Goal: Task Accomplishment & Management: Manage account settings

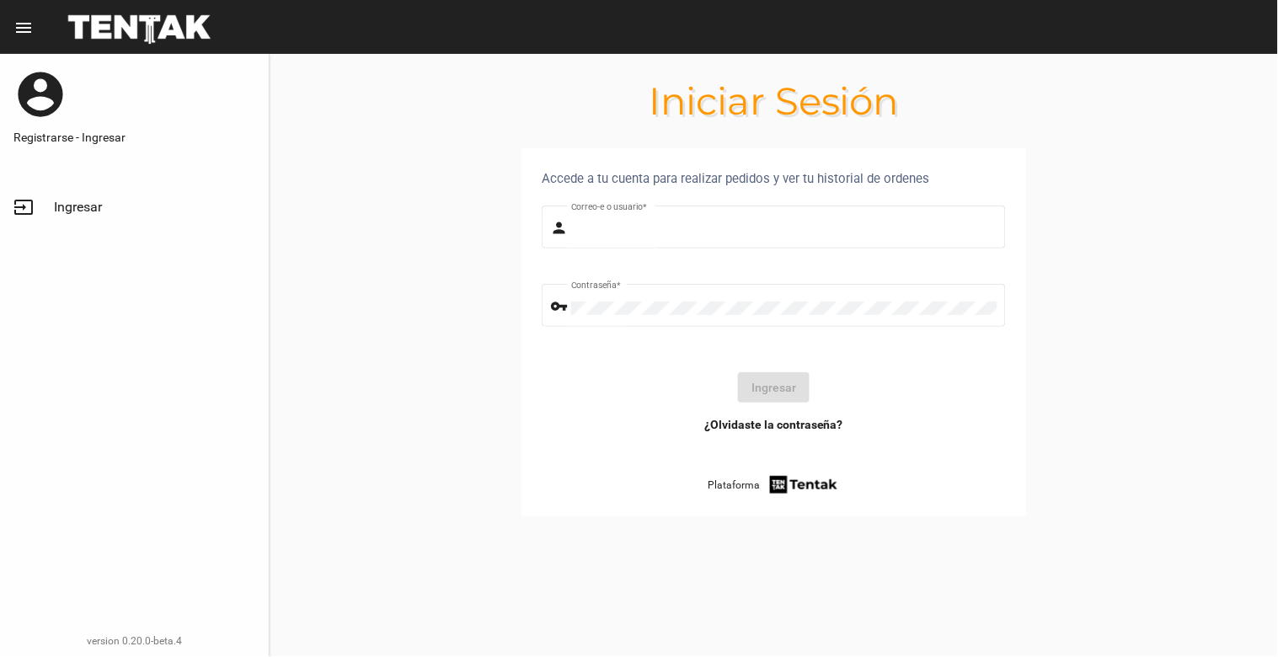
type input "[EMAIL_ADDRESS][DOMAIN_NAME]"
click at [760, 400] on button "Ingresar" at bounding box center [774, 387] width 72 height 30
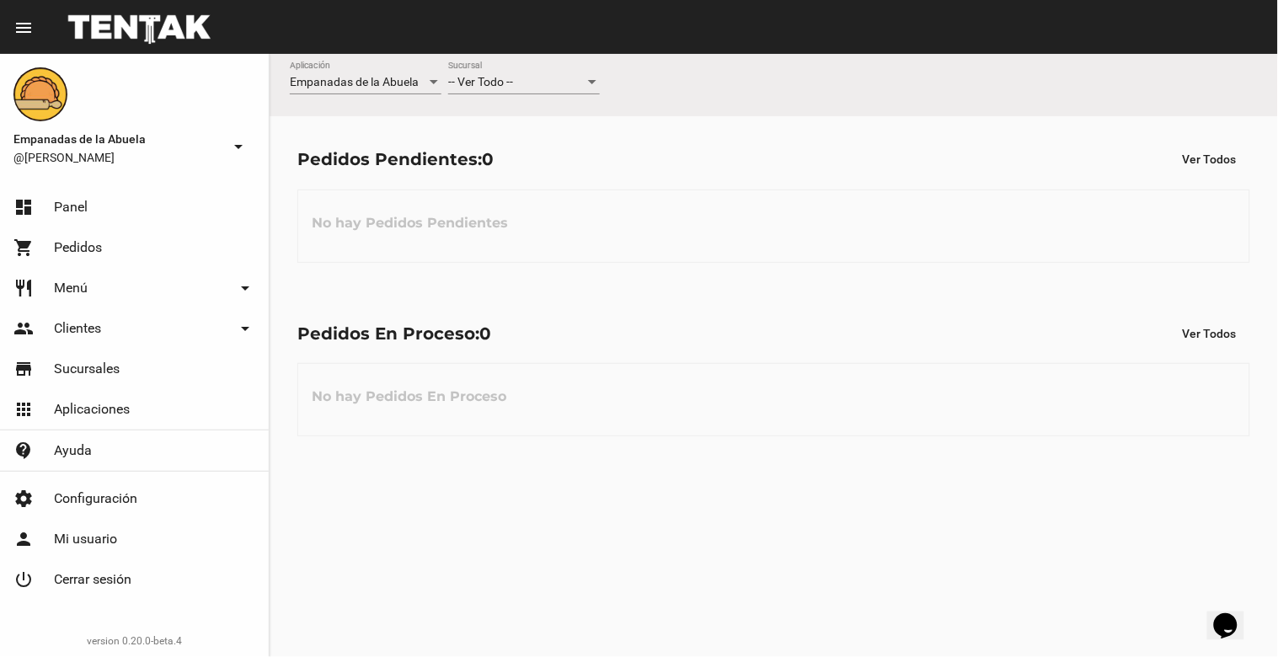
click at [590, 84] on div at bounding box center [592, 82] width 8 height 4
drag, startPoint x: 588, startPoint y: 146, endPoint x: 607, endPoint y: 140, distance: 20.2
click at [588, 147] on span "Lomas de Zamora" at bounding box center [524, 153] width 152 height 35
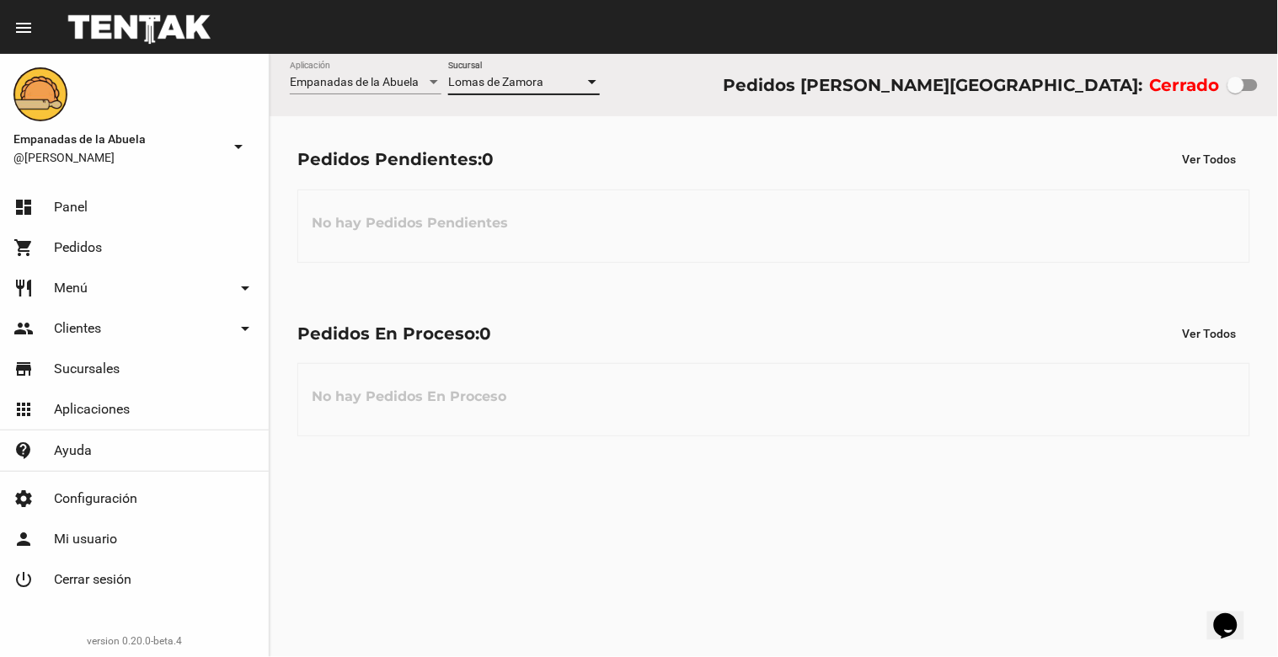
click at [1240, 86] on div at bounding box center [1235, 85] width 17 height 17
click at [1236, 91] on input "checkbox" at bounding box center [1235, 91] width 1 height 1
checkbox input "true"
